Goal: Information Seeking & Learning: Find specific fact

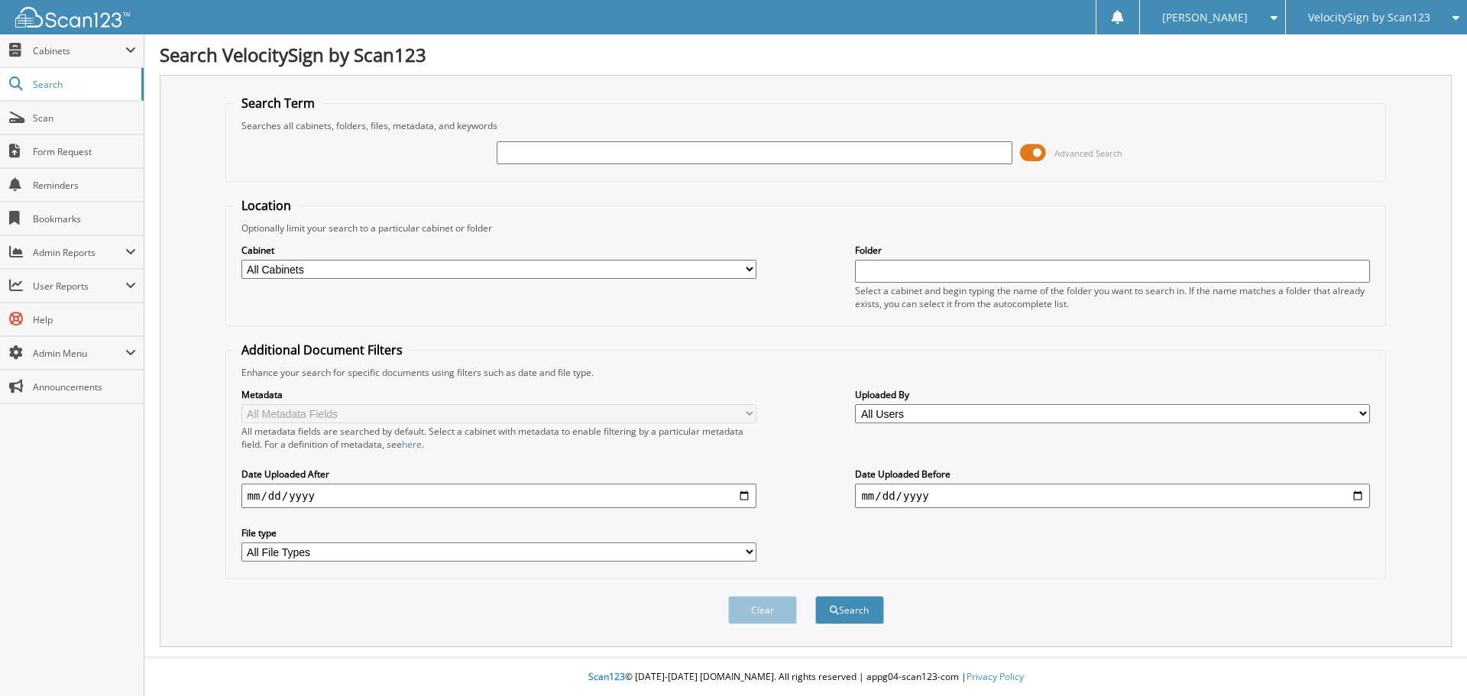
click at [587, 149] on input "text" at bounding box center [754, 152] width 515 height 23
drag, startPoint x: 1391, startPoint y: 138, endPoint x: 1261, endPoint y: 141, distance: 129.9
click at [1384, 138] on div "Search Term Searches all cabinets, folders, files, metadata, and keywords Advan…" at bounding box center [806, 361] width 1292 height 572
click at [1029, 148] on span at bounding box center [1033, 152] width 26 height 23
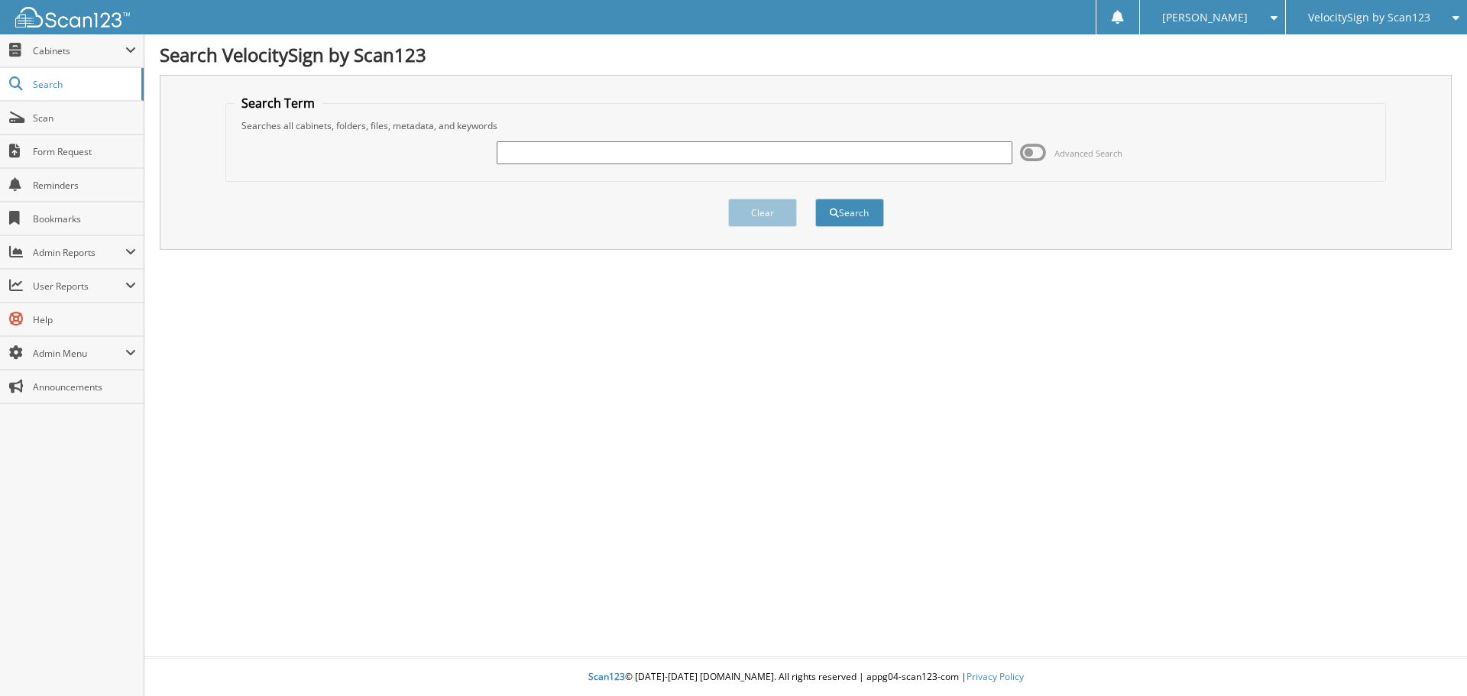
click at [1049, 142] on span "Advanced Search" at bounding box center [1071, 152] width 102 height 23
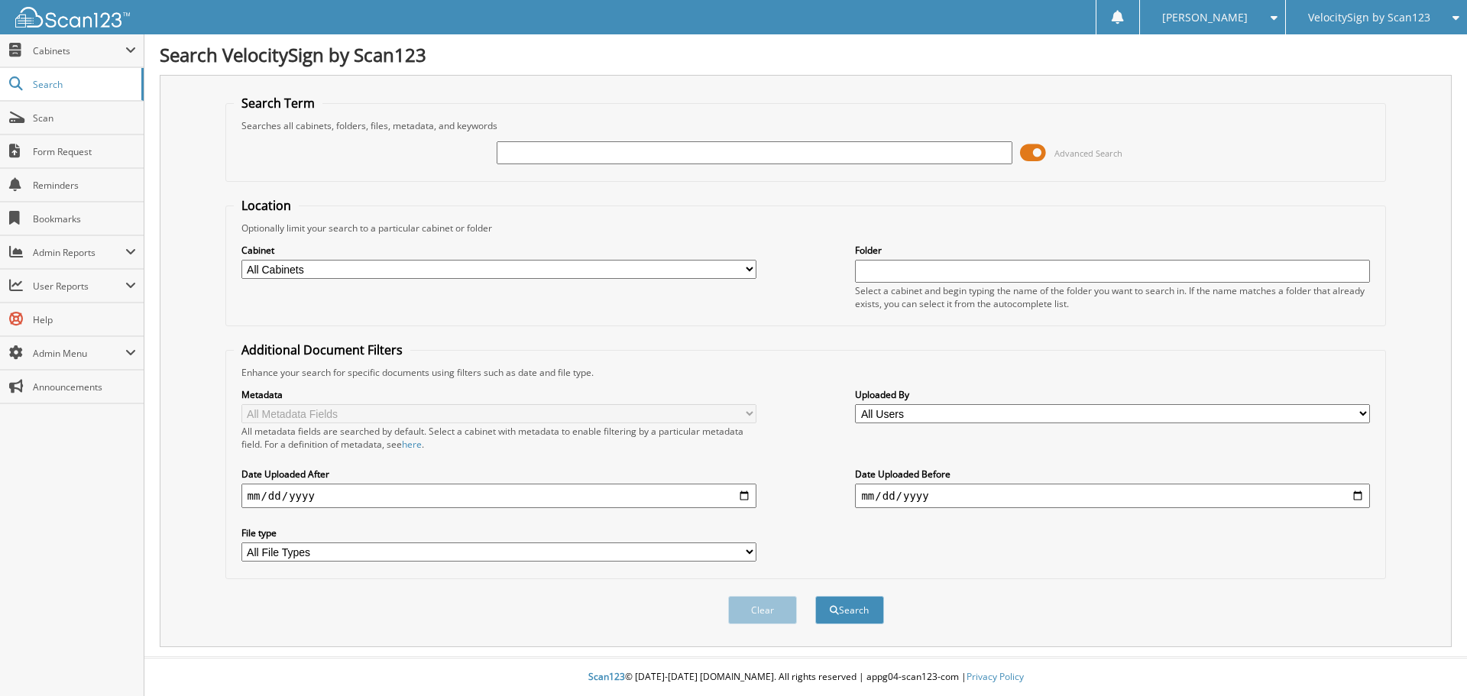
click at [1035, 157] on span at bounding box center [1033, 152] width 26 height 23
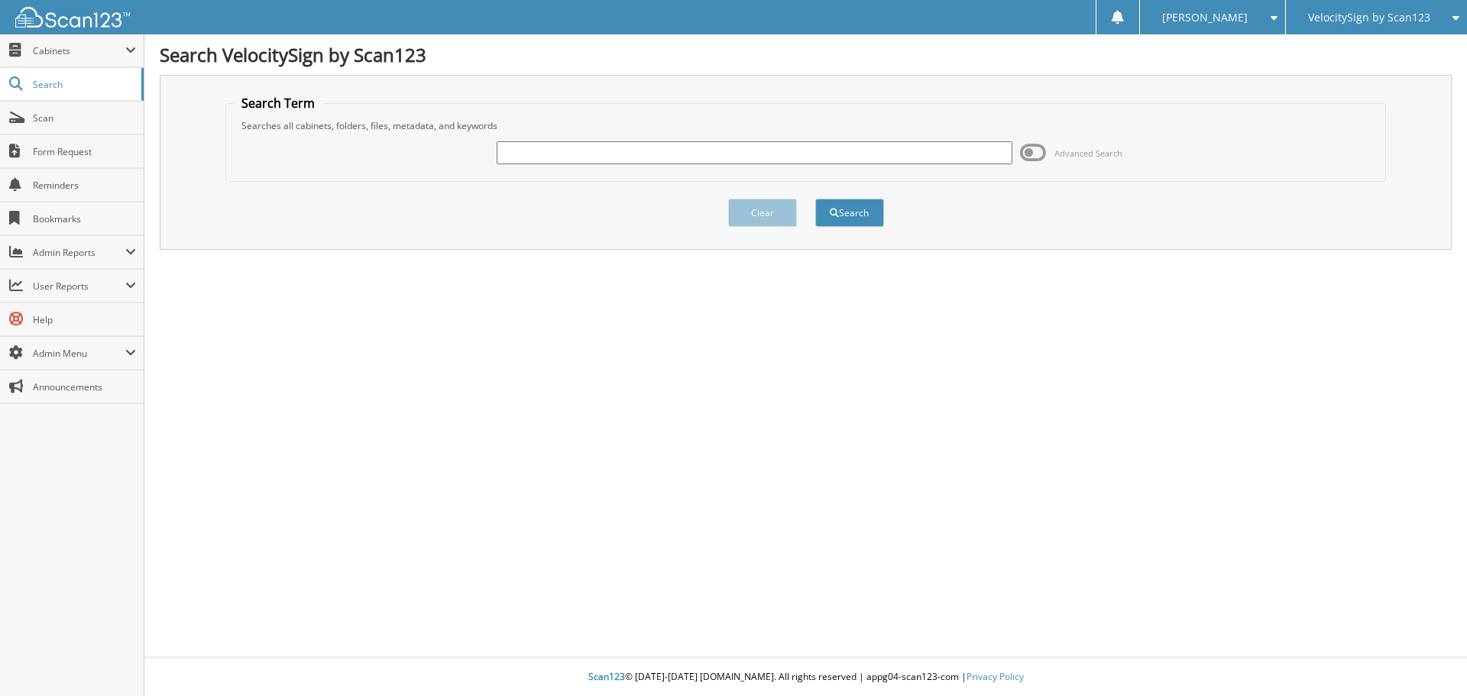
click at [817, 142] on input "text" at bounding box center [754, 152] width 515 height 23
type input "test"
click at [1021, 149] on span at bounding box center [1033, 152] width 26 height 23
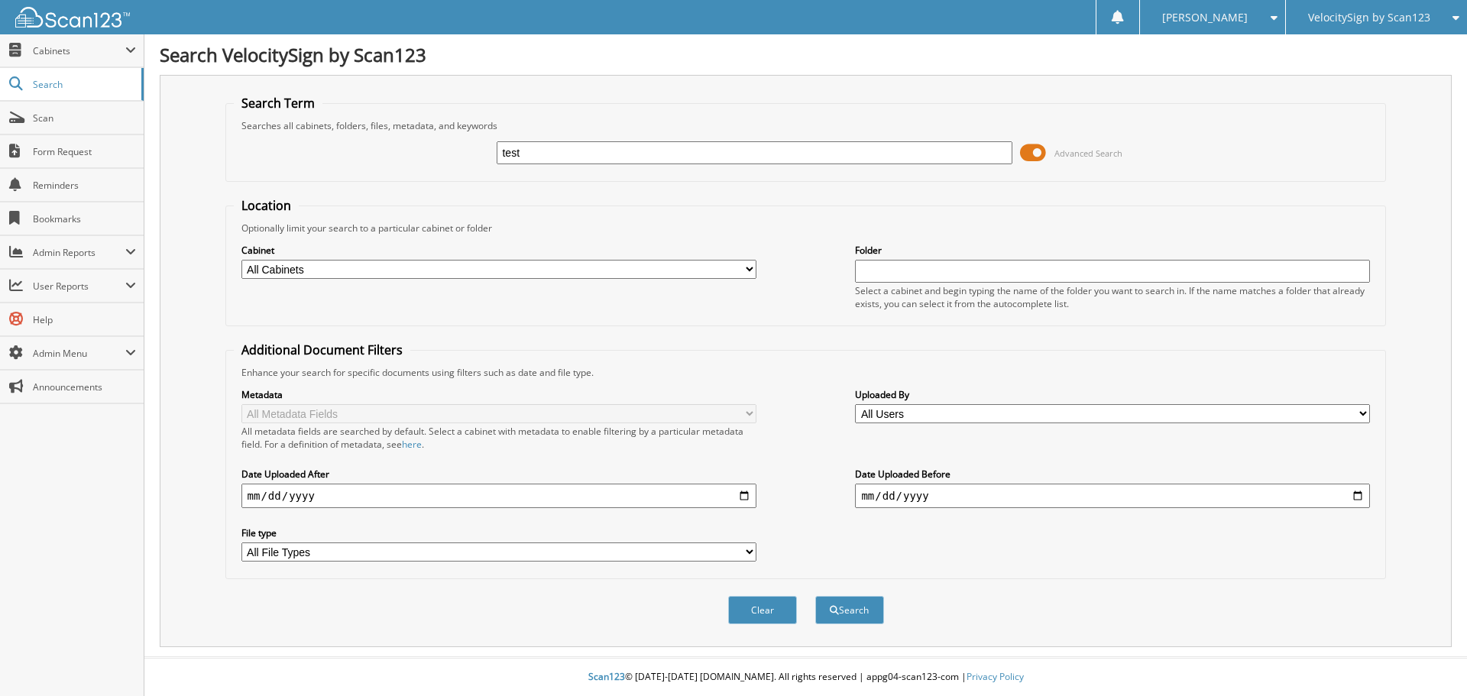
click at [1001, 138] on div "test Advanced Search" at bounding box center [806, 152] width 1145 height 41
click at [1031, 150] on span at bounding box center [1033, 152] width 26 height 23
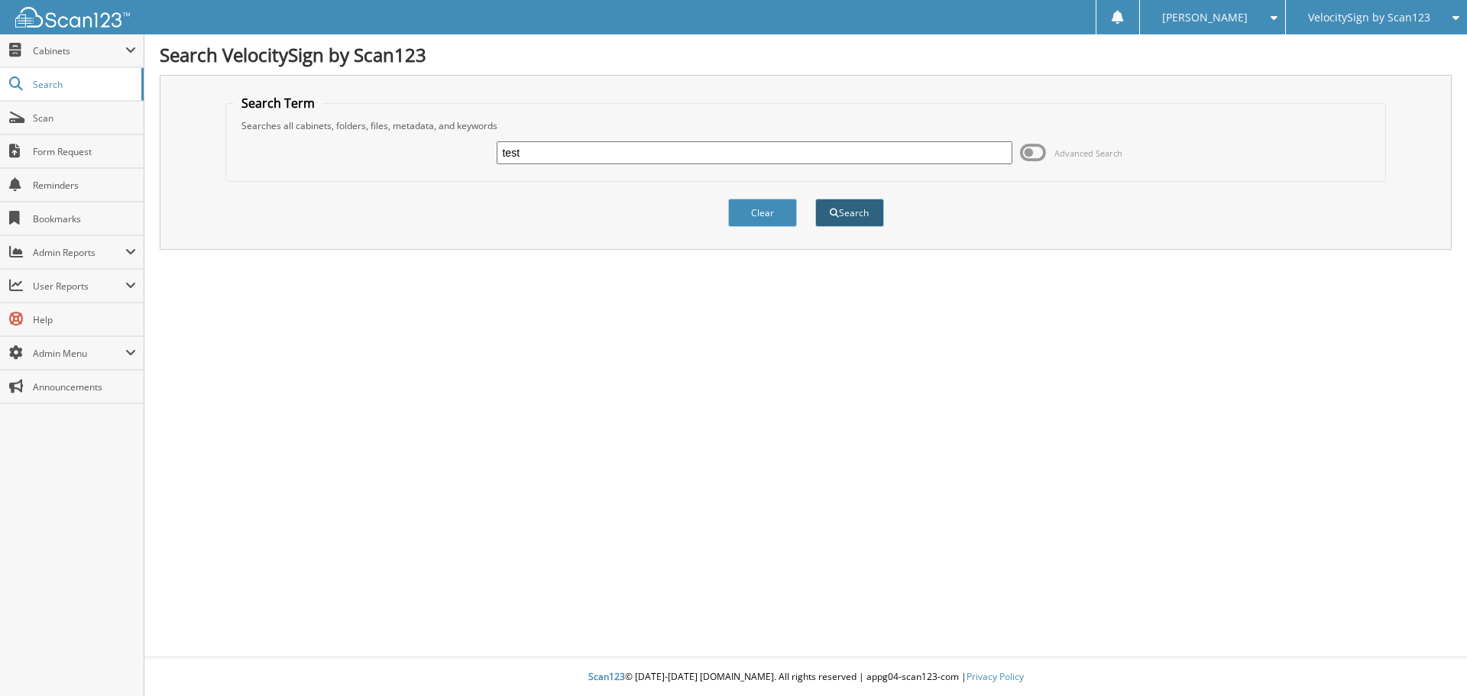
click at [860, 213] on button "Search" at bounding box center [849, 213] width 69 height 28
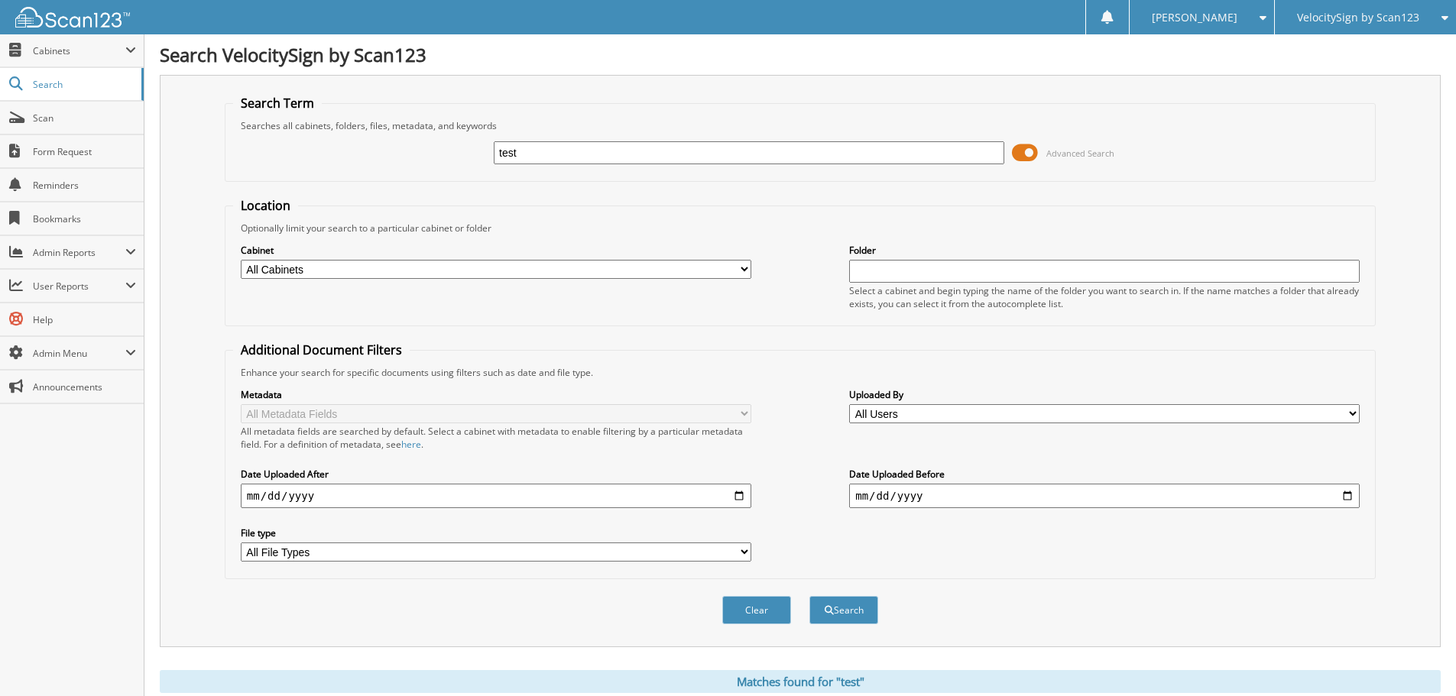
click at [1029, 153] on span at bounding box center [1025, 152] width 26 height 23
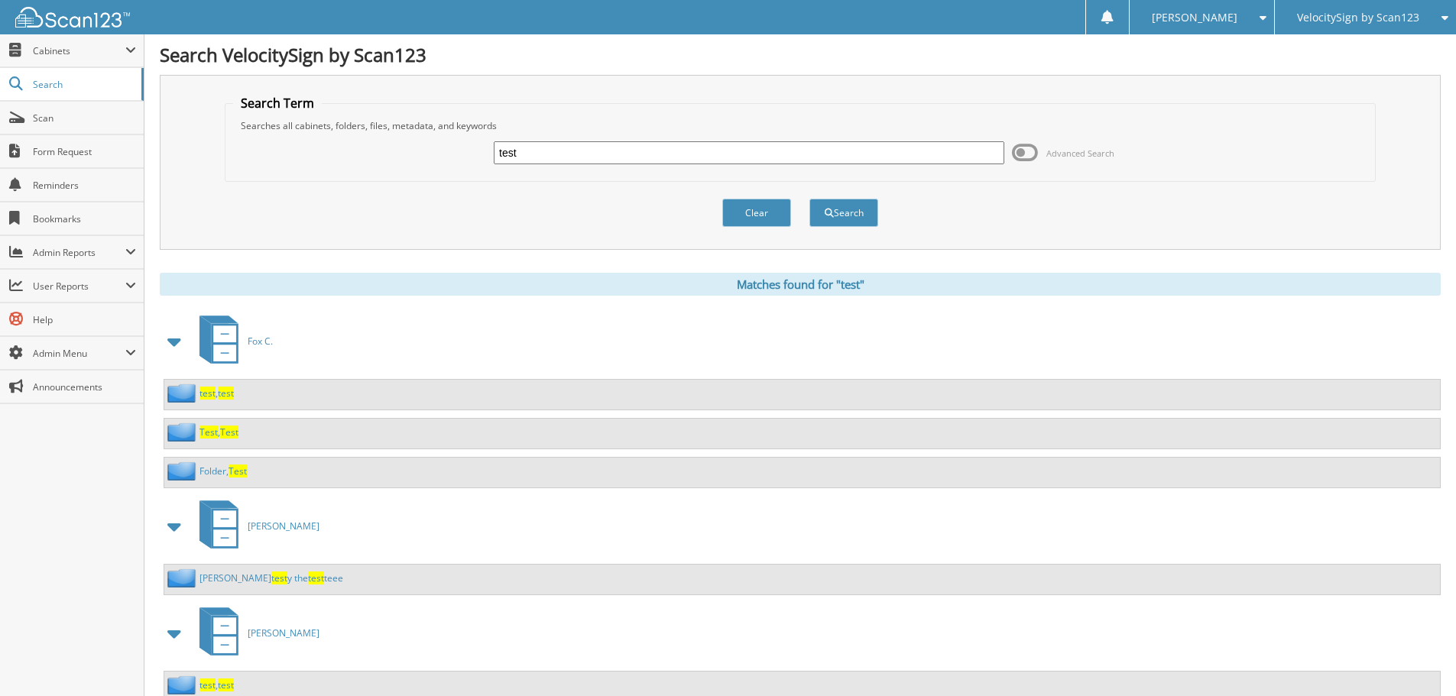
click at [72, 28] on div at bounding box center [65, 17] width 130 height 34
click at [70, 17] on img at bounding box center [72, 17] width 115 height 21
